Goal: Information Seeking & Learning: Learn about a topic

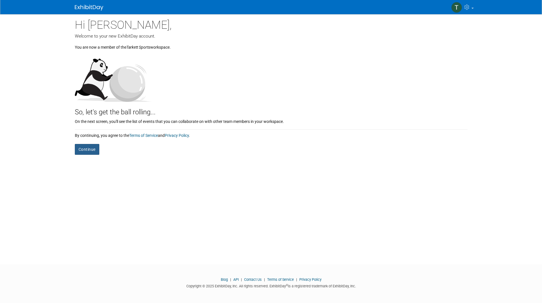
click at [87, 146] on button "Continue" at bounding box center [87, 149] width 24 height 11
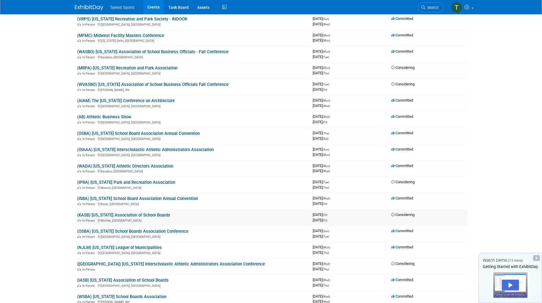
scroll to position [597, 0]
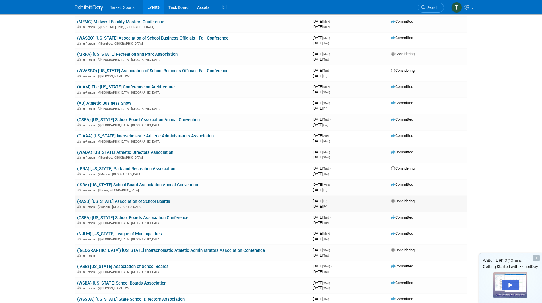
click at [155, 200] on link "(KASB) [US_STATE] Association of School Boards" at bounding box center [123, 201] width 93 height 5
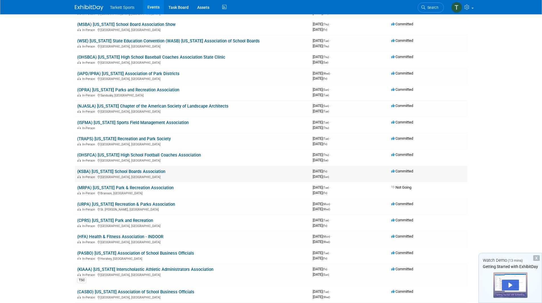
scroll to position [1081, 0]
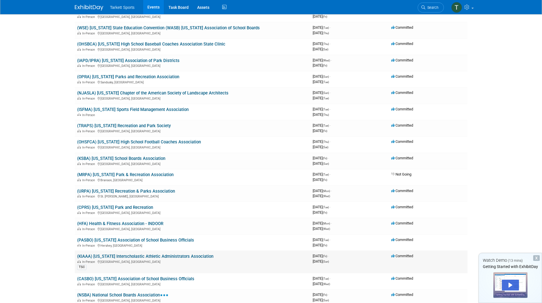
click at [173, 256] on link "(KIAAA) [US_STATE] Interscholastic Athletic Administrators Association" at bounding box center [145, 256] width 136 height 5
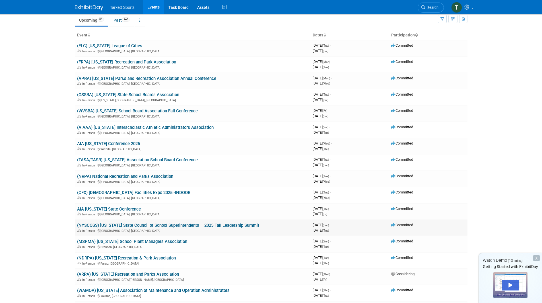
scroll to position [28, 0]
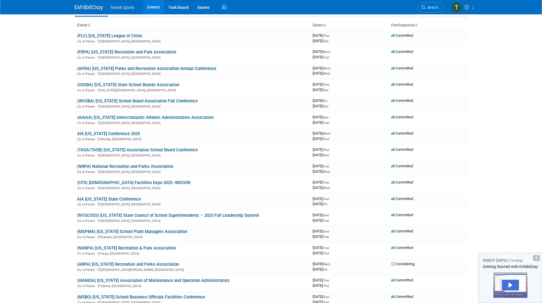
click at [113, 134] on link "AIA [US_STATE] Conference 2025" at bounding box center [108, 133] width 63 height 5
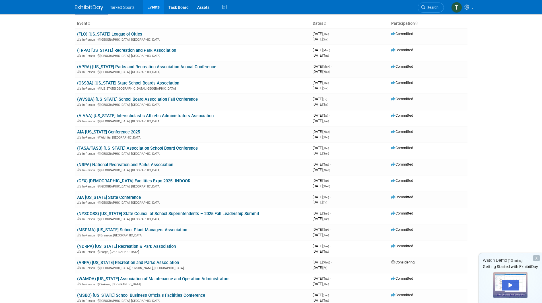
scroll to position [0, 0]
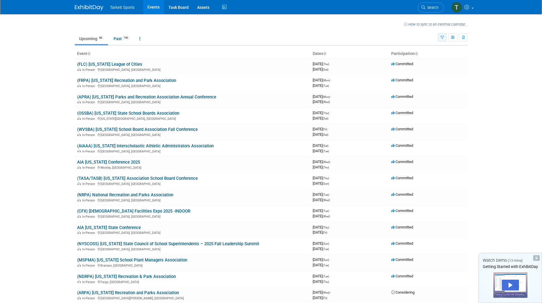
click at [444, 36] on button "button" at bounding box center [442, 37] width 9 height 8
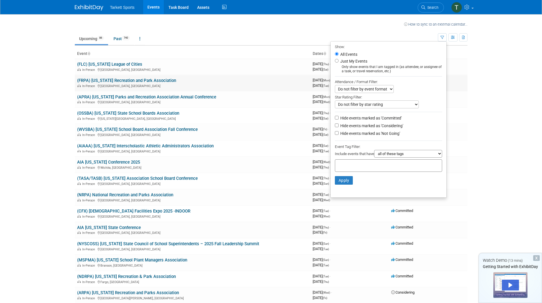
drag, startPoint x: 465, startPoint y: 90, endPoint x: 460, endPoint y: 90, distance: 5.4
click at [466, 90] on td "Committed" at bounding box center [428, 83] width 78 height 16
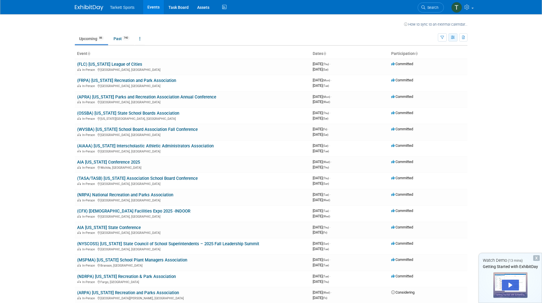
click at [454, 38] on icon "button" at bounding box center [453, 38] width 4 height 4
click at [480, 68] on body "Tarkett Sports Events Task Board Assets Activity Feed My Account My Profile & P…" at bounding box center [271, 151] width 542 height 303
click at [442, 36] on button "button" at bounding box center [442, 37] width 9 height 8
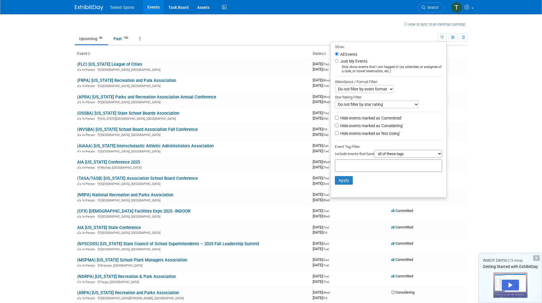
click at [376, 88] on select "Do not filter by event format Only show In-Person events Only show Virtual even…" at bounding box center [364, 89] width 59 height 8
click at [421, 78] on div at bounding box center [388, 77] width 107 height 2
click at [396, 165] on div at bounding box center [388, 165] width 107 height 13
type input "Kansas"
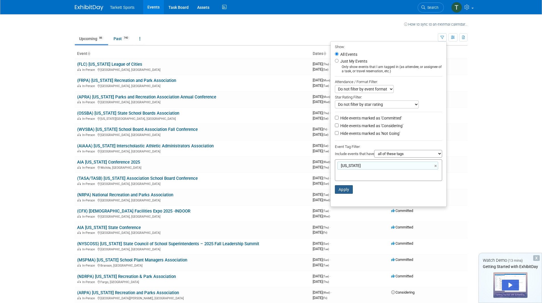
click at [344, 189] on button "Apply" at bounding box center [344, 189] width 18 height 9
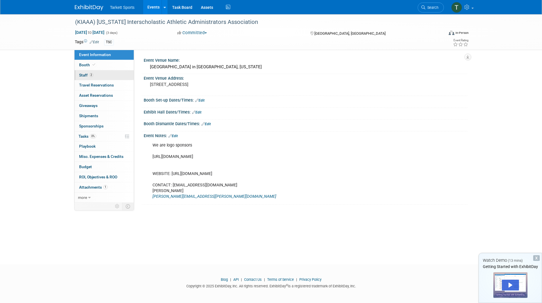
click at [103, 77] on link "2 Staff 2" at bounding box center [104, 75] width 59 height 10
